Goal: Transaction & Acquisition: Purchase product/service

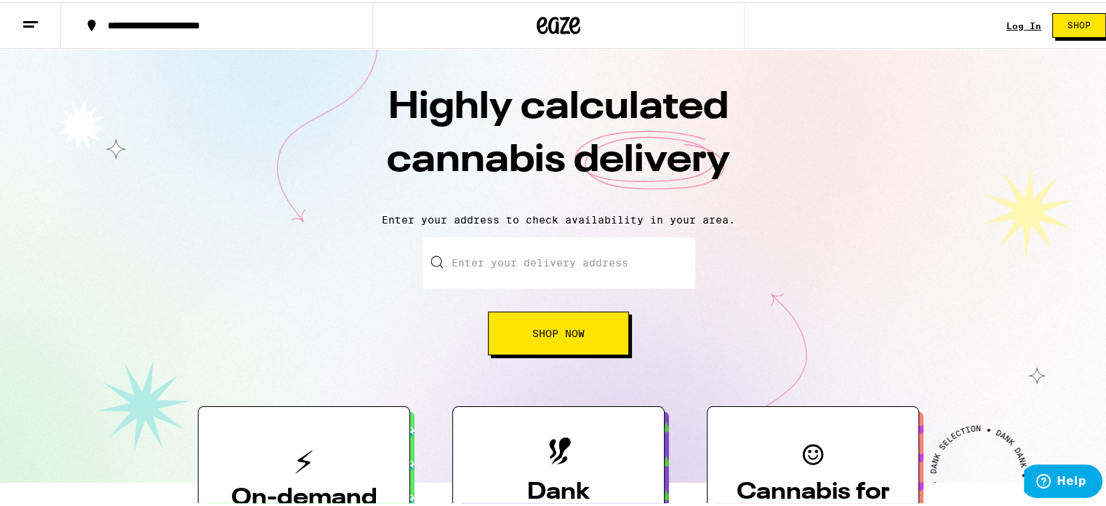
click at [575, 250] on input "Enter your delivery address" at bounding box center [559, 260] width 273 height 51
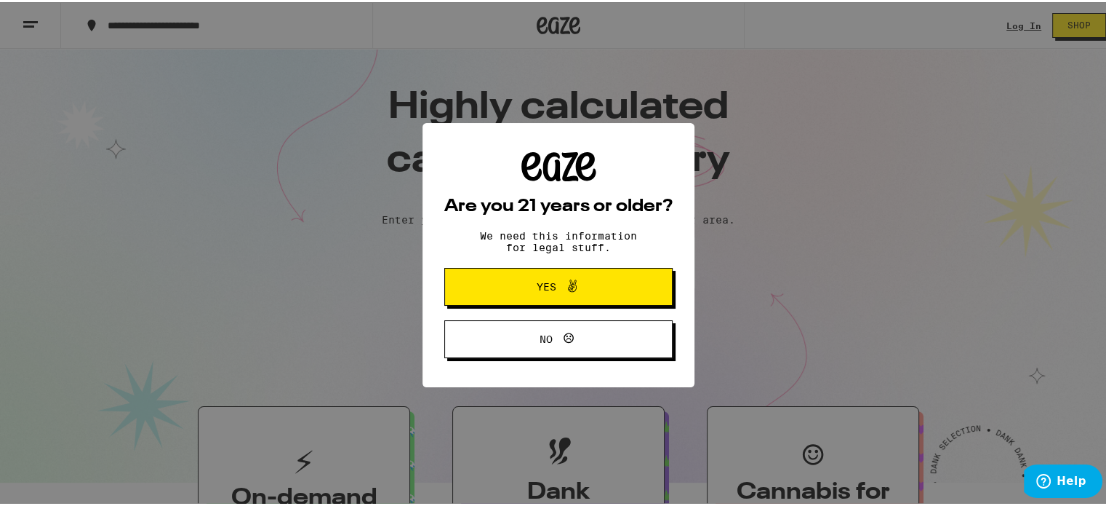
scroll to position [36, 0]
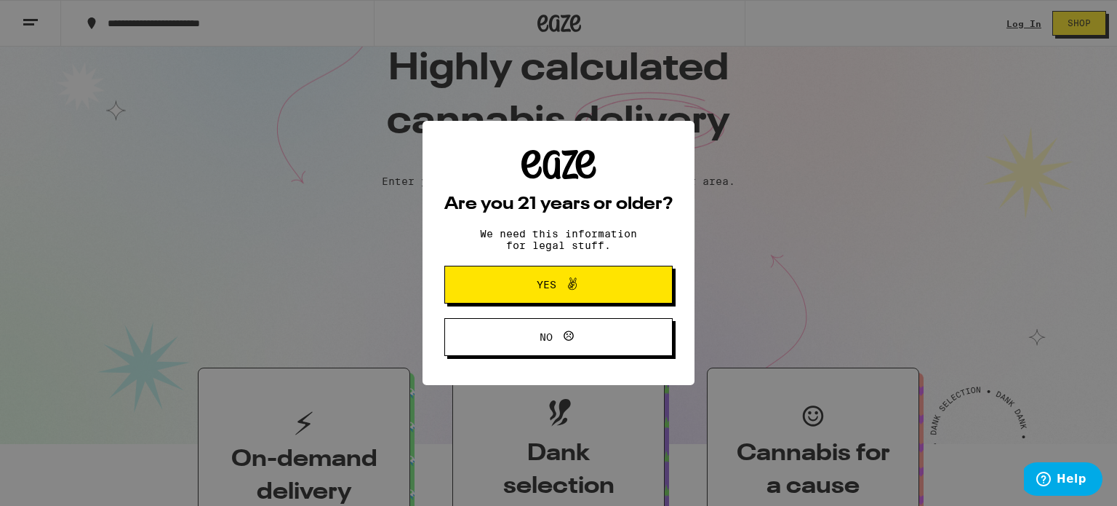
click at [564, 281] on icon at bounding box center [572, 283] width 17 height 17
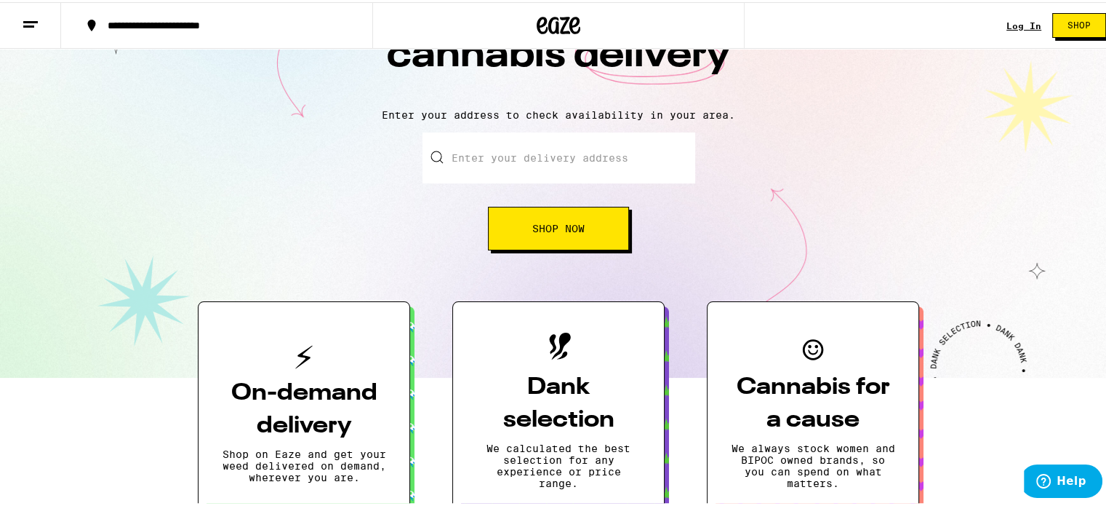
scroll to position [0, 0]
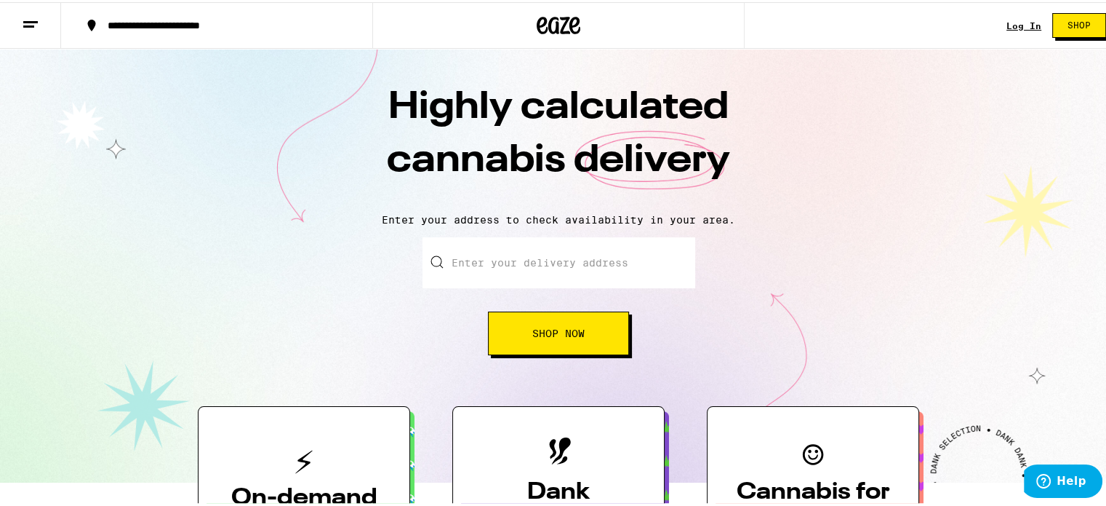
click at [556, 247] on input "Enter your delivery address" at bounding box center [559, 260] width 273 height 51
click at [580, 323] on button "Shop Now" at bounding box center [558, 331] width 141 height 44
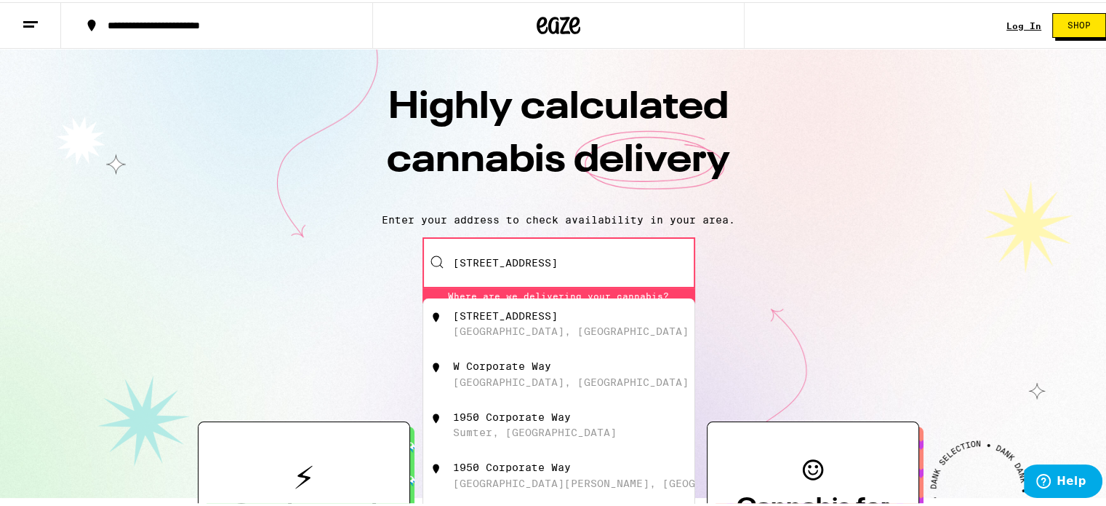
click at [506, 325] on div "[GEOGRAPHIC_DATA], [GEOGRAPHIC_DATA]" at bounding box center [571, 329] width 236 height 12
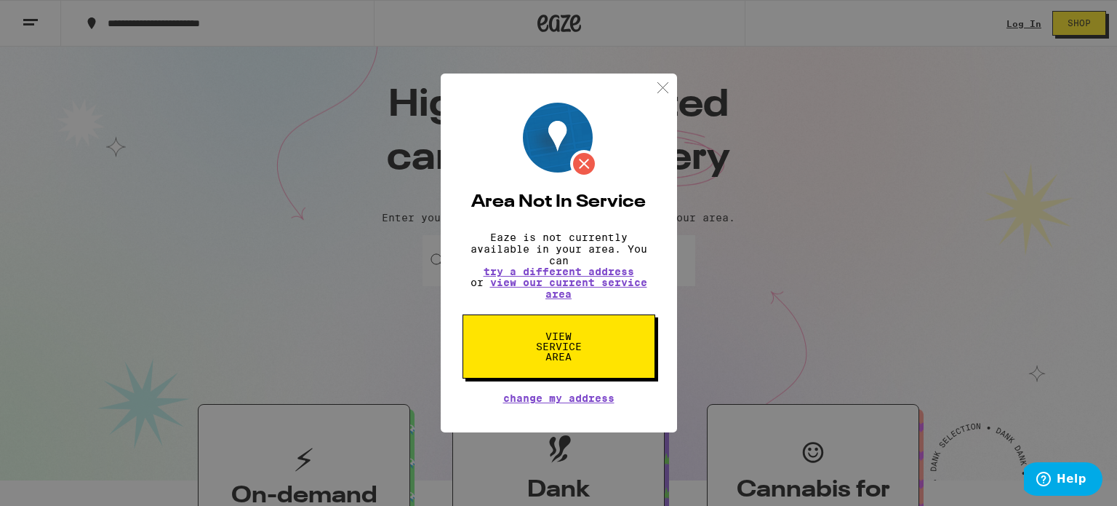
click at [664, 83] on img at bounding box center [663, 88] width 18 height 18
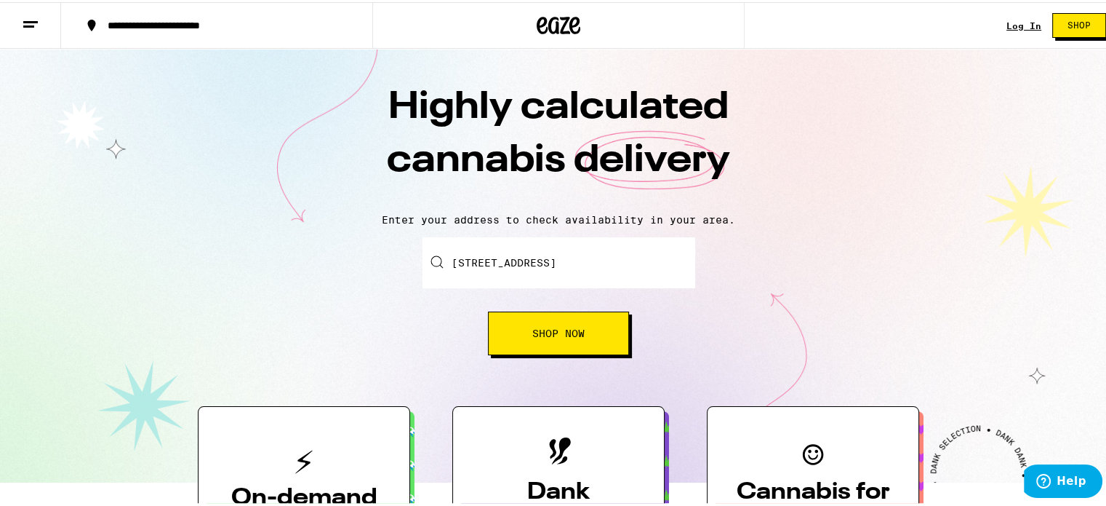
click at [559, 257] on input "[STREET_ADDRESS]" at bounding box center [559, 260] width 273 height 51
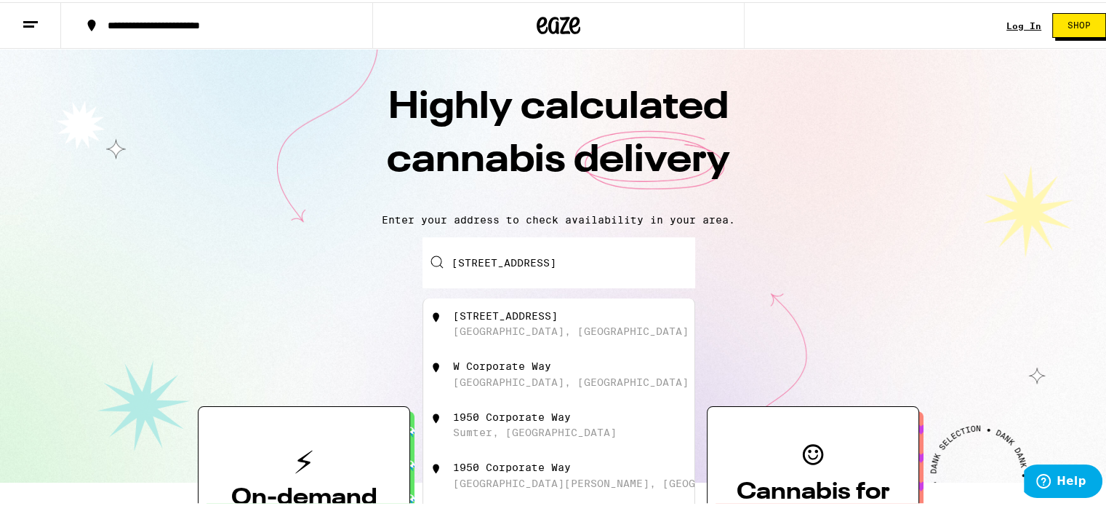
click at [559, 257] on input "[STREET_ADDRESS]" at bounding box center [559, 260] width 273 height 51
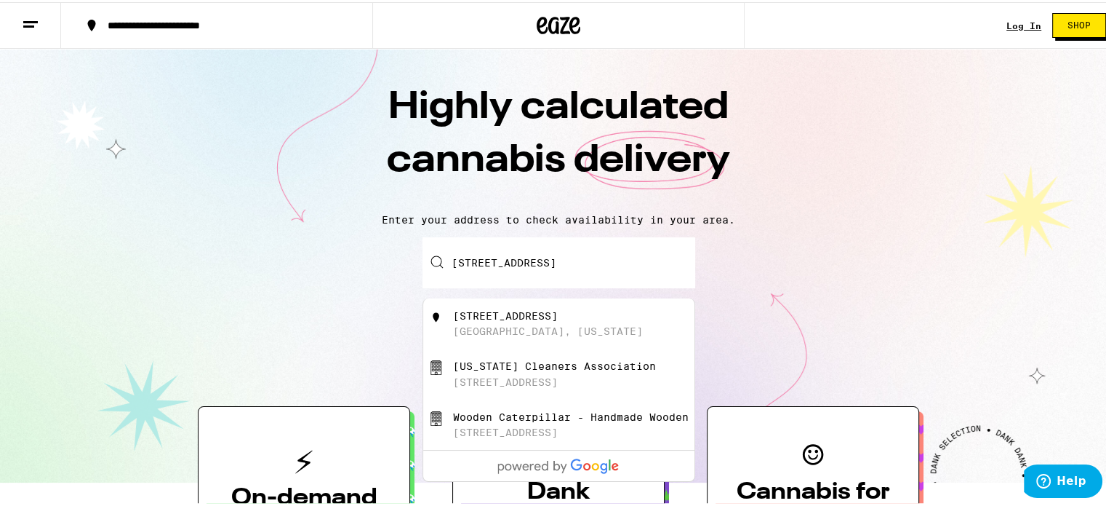
click at [559, 257] on input "[STREET_ADDRESS]" at bounding box center [559, 260] width 273 height 51
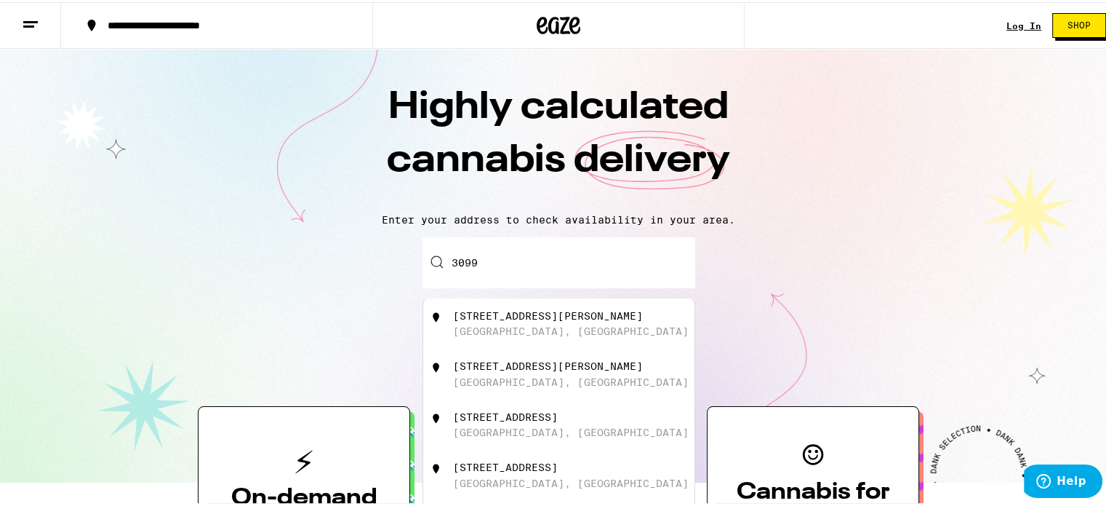
click at [460, 319] on div "[STREET_ADDRESS][PERSON_NAME]" at bounding box center [548, 314] width 190 height 12
type input "[STREET_ADDRESS][PERSON_NAME]"
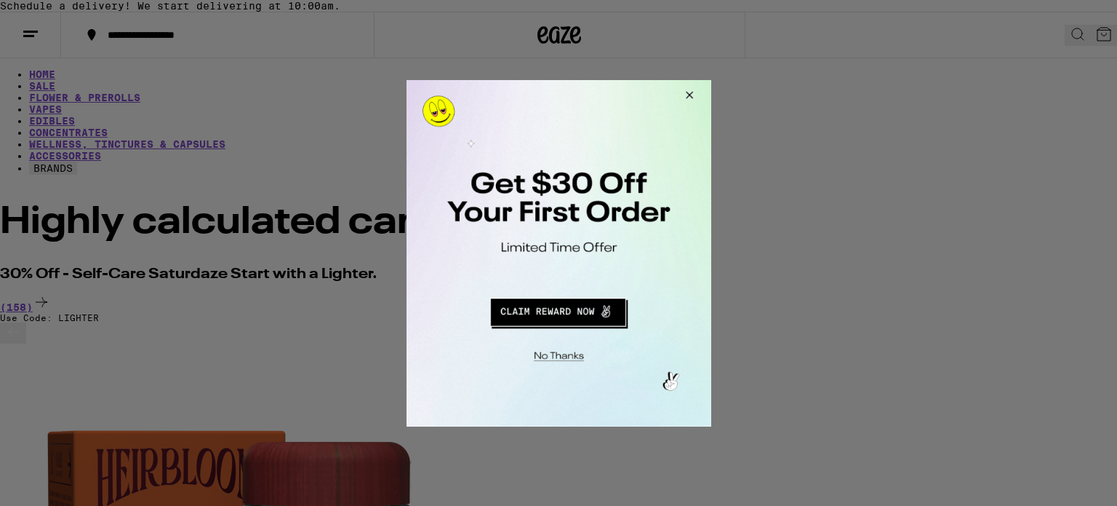
click at [1023, 76] on div at bounding box center [558, 253] width 1117 height 506
click at [586, 314] on button "Redirect to URL" at bounding box center [557, 309] width 253 height 35
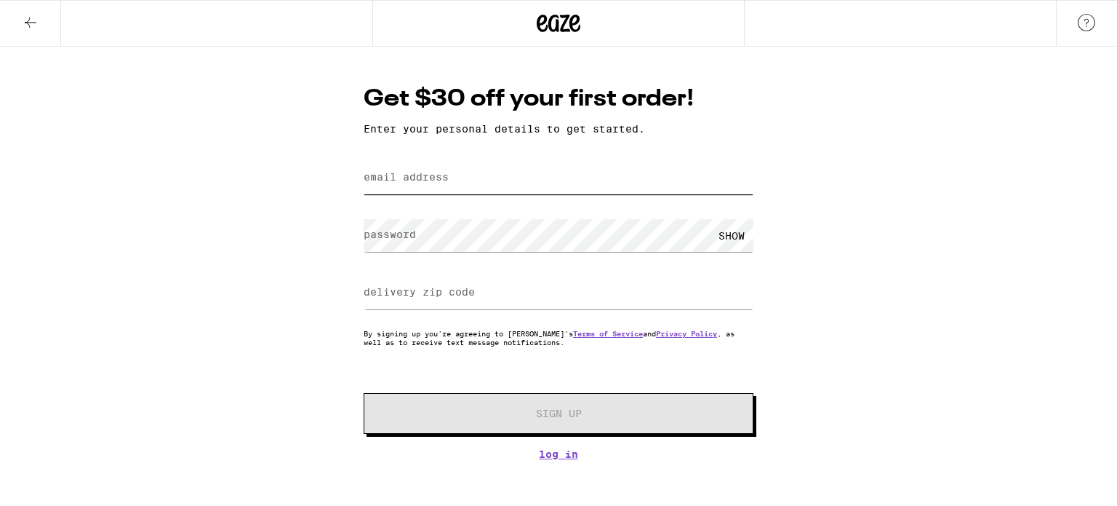
click at [479, 191] on input "email address" at bounding box center [559, 177] width 390 height 33
type input "reionicmlg@gmail.com"
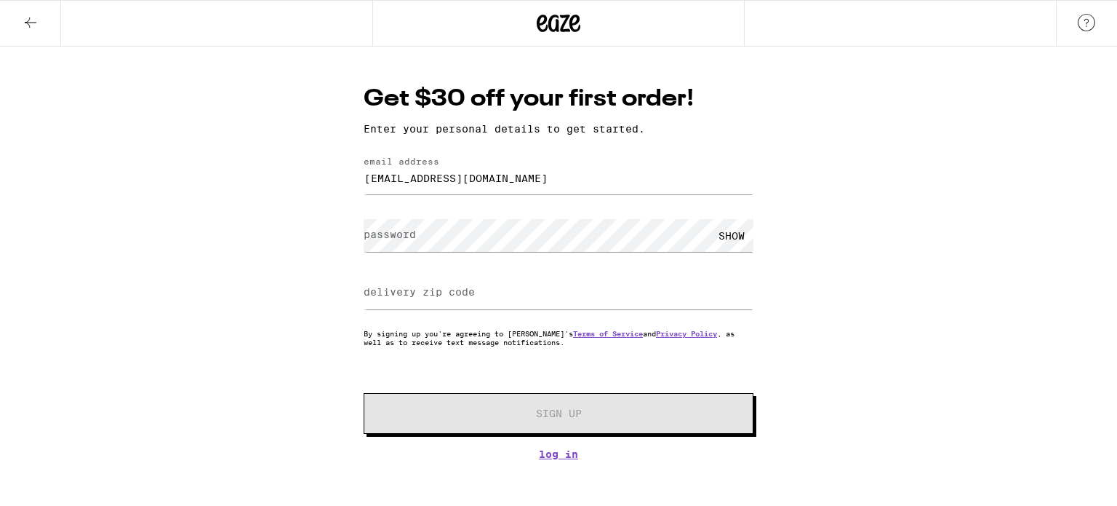
click at [388, 236] on label "password" at bounding box center [390, 234] width 52 height 12
click at [28, 20] on icon at bounding box center [30, 22] width 17 height 17
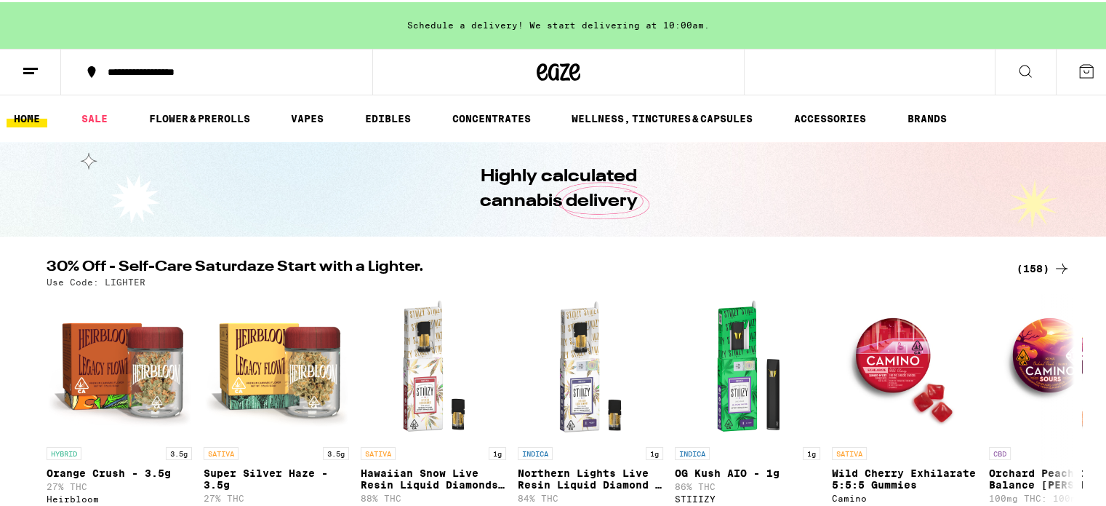
click at [995, 75] on button at bounding box center [1025, 70] width 61 height 46
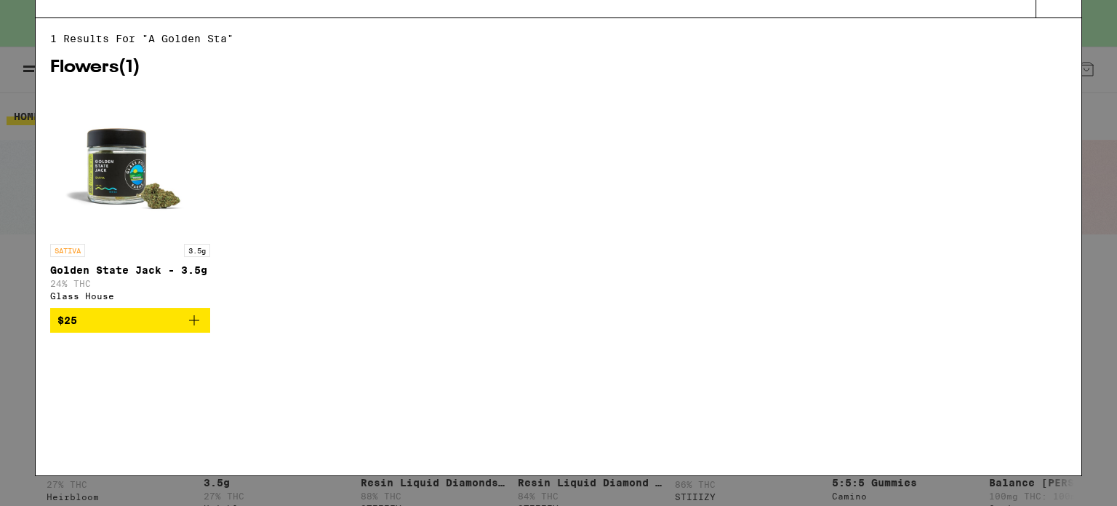
type input "a golden sta"
click at [1069, 37] on button at bounding box center [1059, 24] width 46 height 47
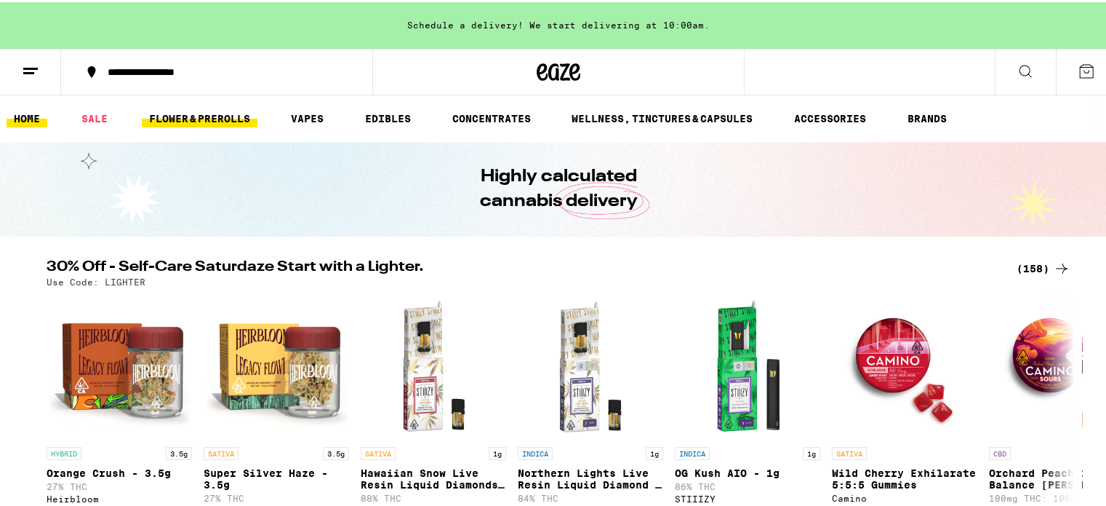
click at [202, 114] on link "FLOWER & PREROLLS" at bounding box center [200, 116] width 116 height 17
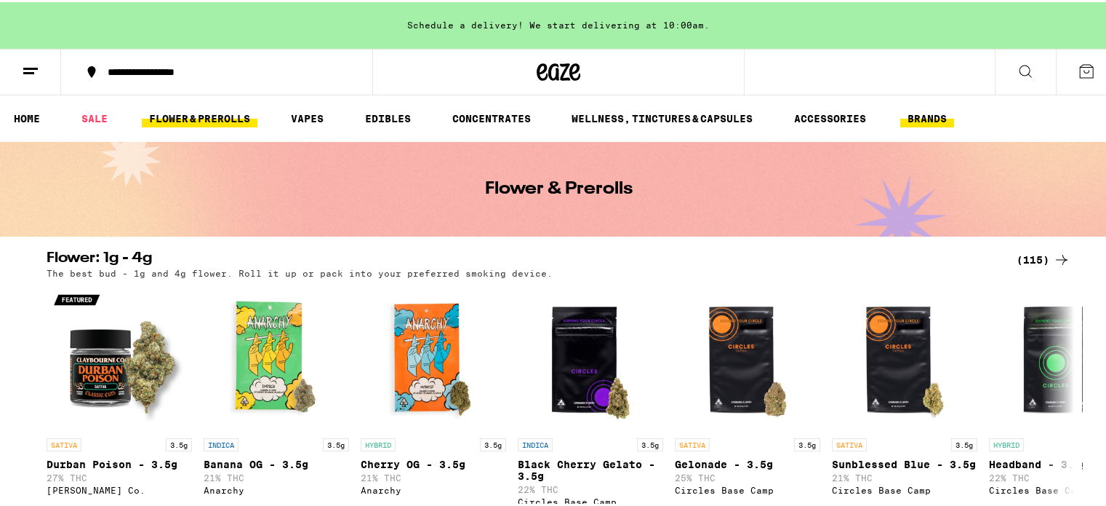
click at [933, 108] on button "BRANDS" at bounding box center [928, 116] width 54 height 17
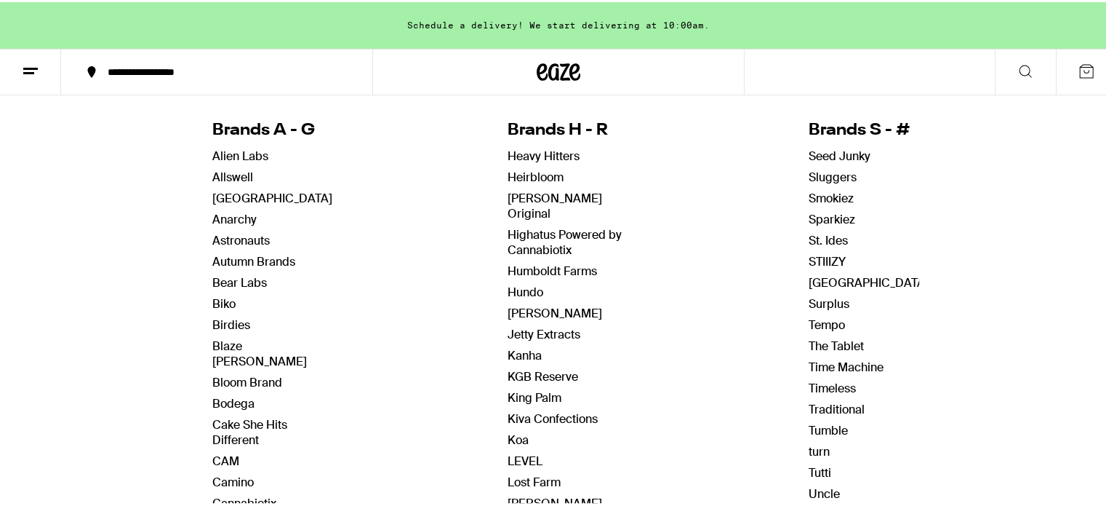
scroll to position [115, 0]
